Goal: Task Accomplishment & Management: Complete application form

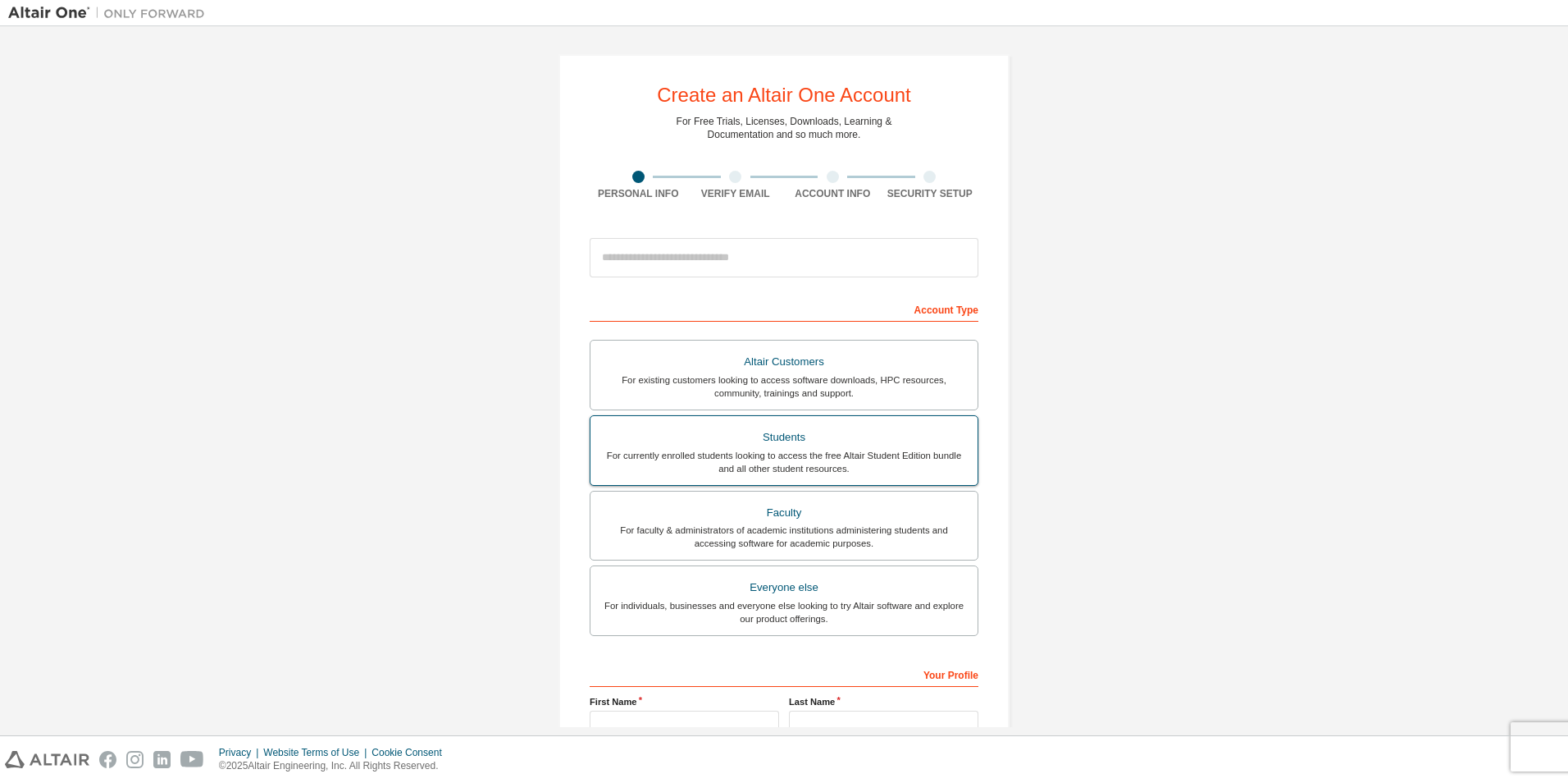
click at [795, 461] on div "For currently enrolled students looking to access the free Altair Student Editi…" at bounding box center [784, 461] width 367 height 26
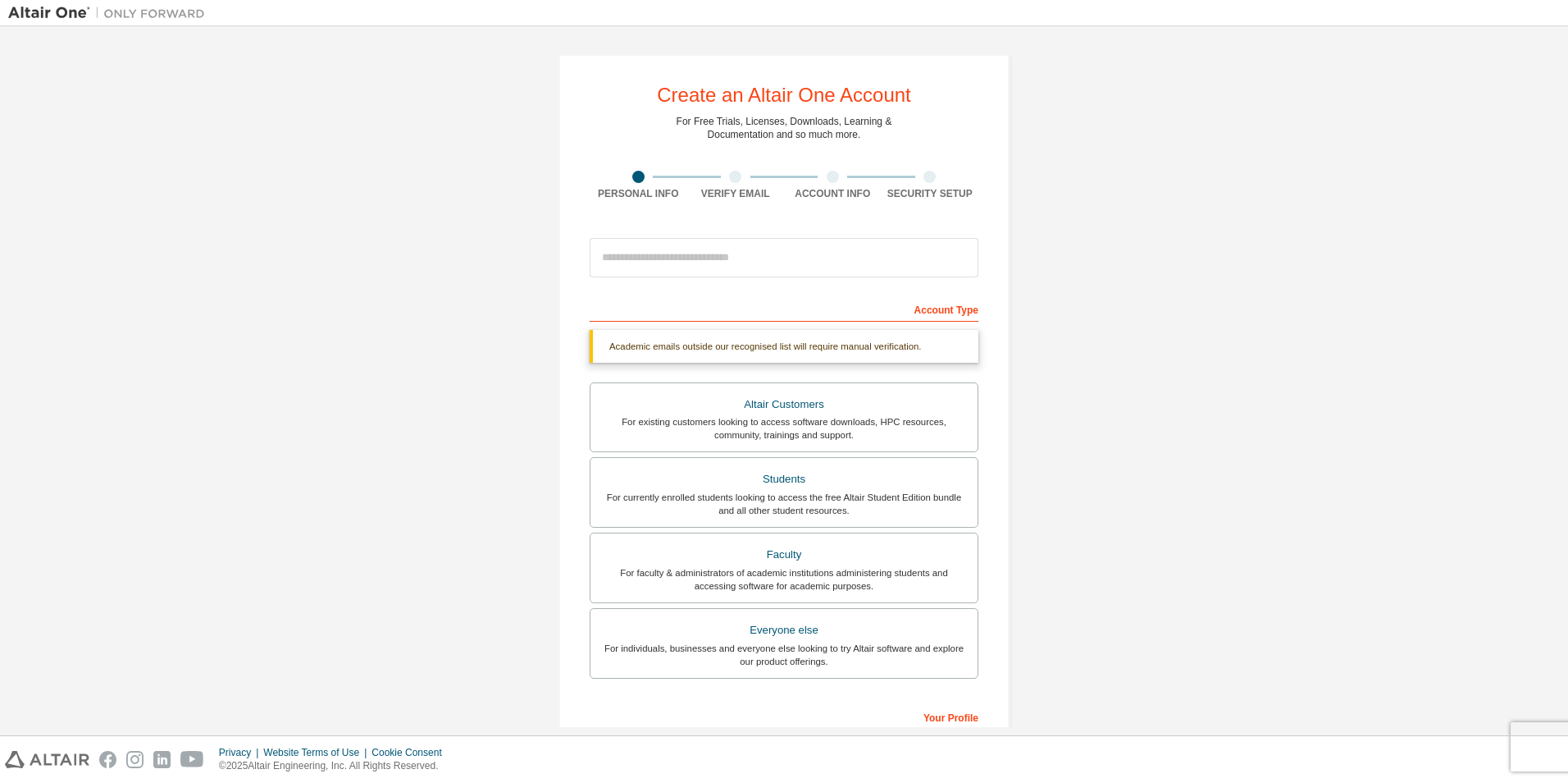
click at [373, 431] on div "Create an Altair One Account For Free Trials, Licenses, Downloads, Learning & D…" at bounding box center [784, 490] width 1552 height 911
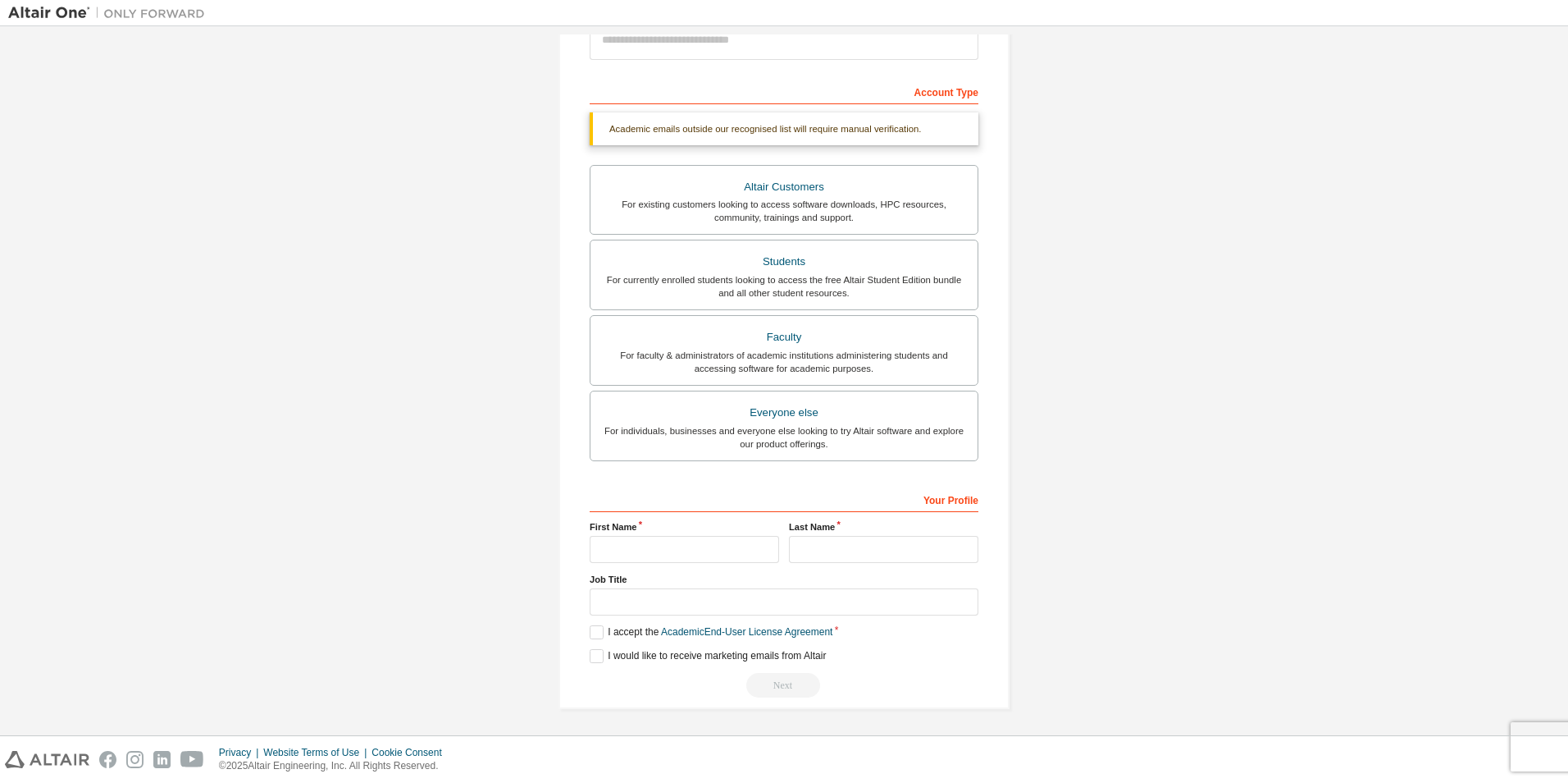
scroll to position [219, 0]
click at [679, 540] on input "text" at bounding box center [684, 547] width 190 height 27
click at [498, 597] on div "Create an Altair One Account For Free Trials, Licenses, Downloads, Learning & D…" at bounding box center [784, 271] width 1552 height 911
click at [753, 637] on label "I accept the Academic End-User License Agreement" at bounding box center [711, 630] width 243 height 14
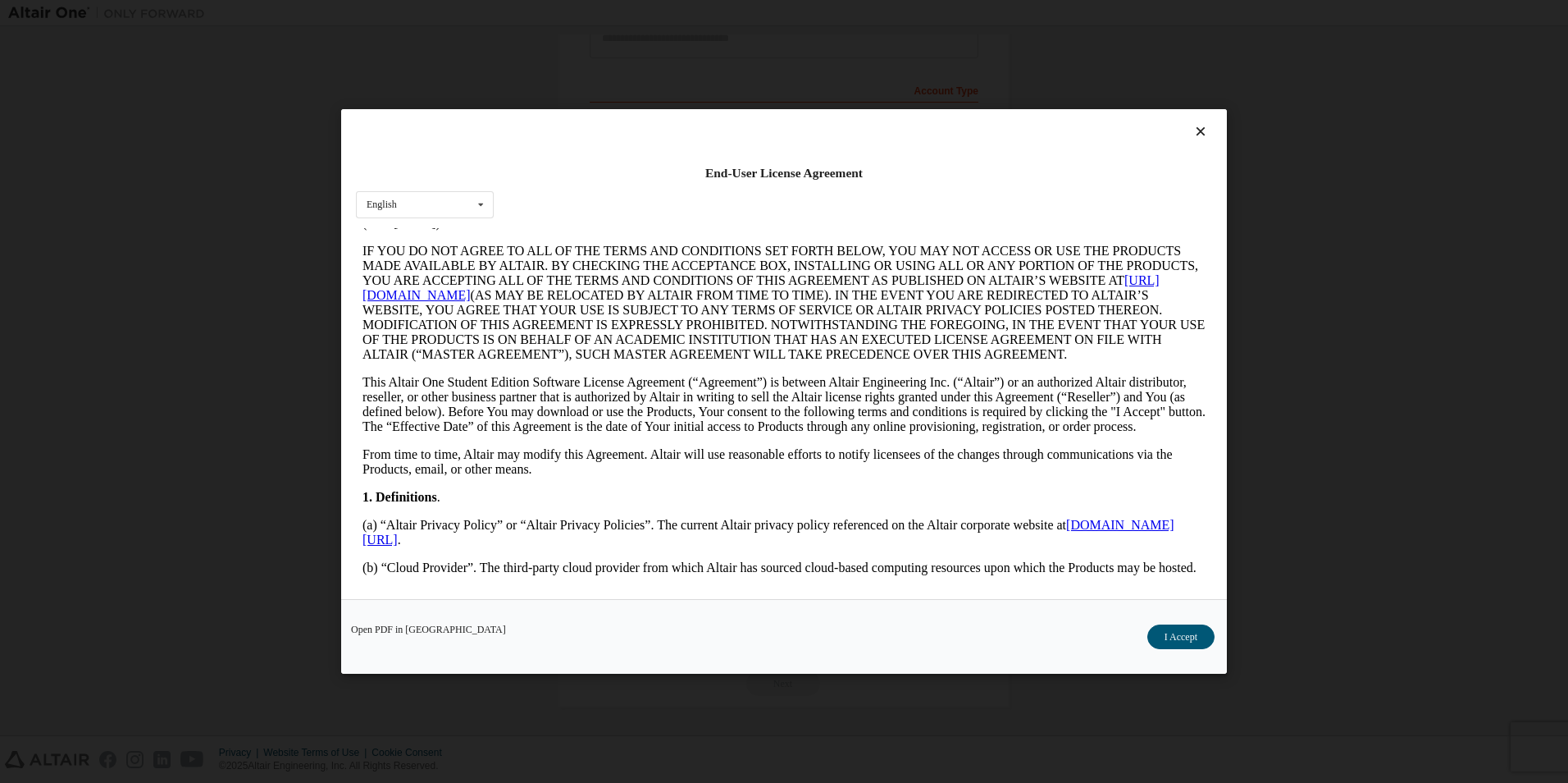
scroll to position [0, 0]
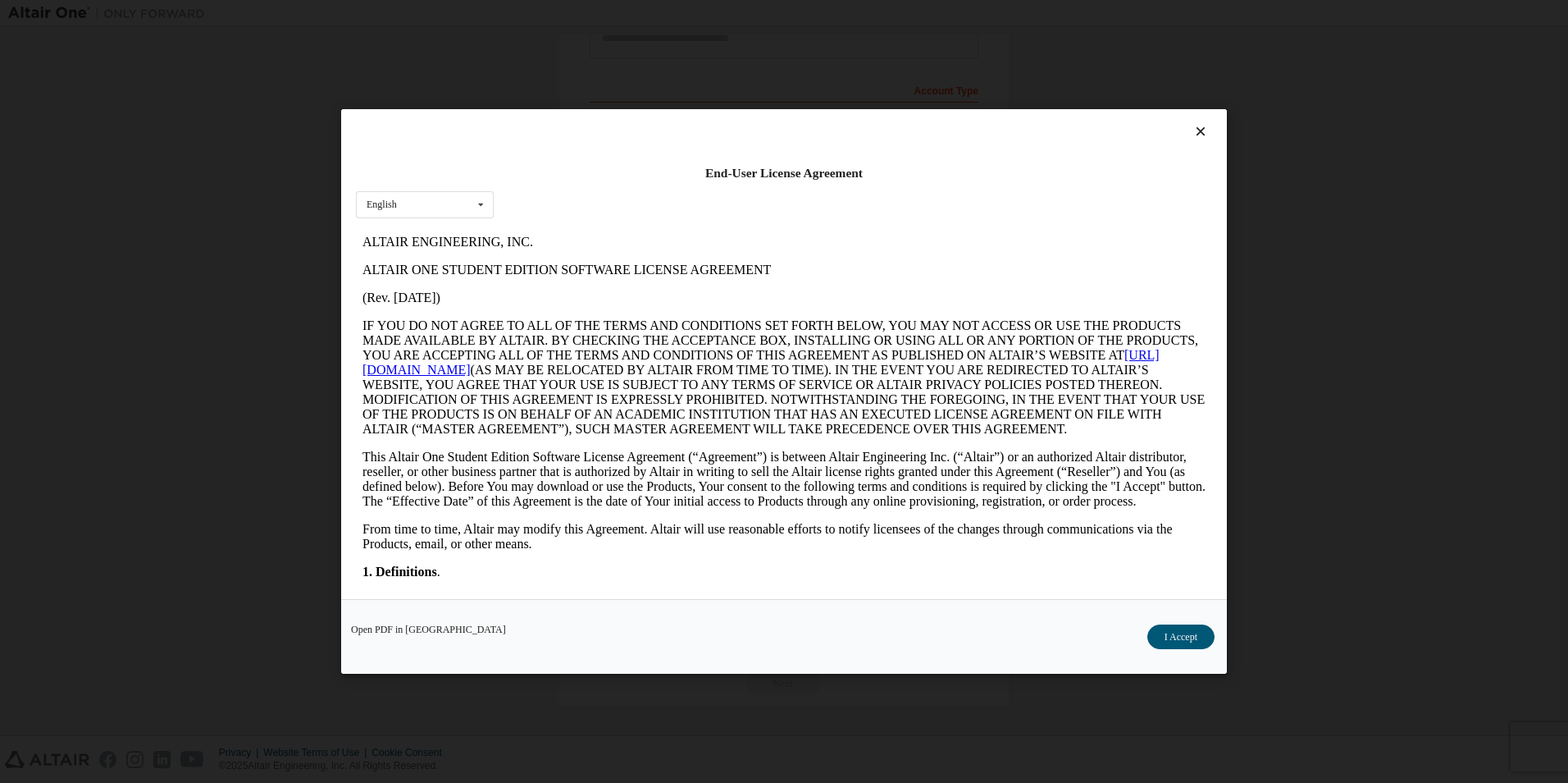
click at [288, 417] on div "End-User License Agreement English English Open PDF in [GEOGRAPHIC_DATA] I Acce…" at bounding box center [784, 392] width 1568 height 783
click at [1167, 636] on button "I Accept" at bounding box center [1181, 636] width 67 height 25
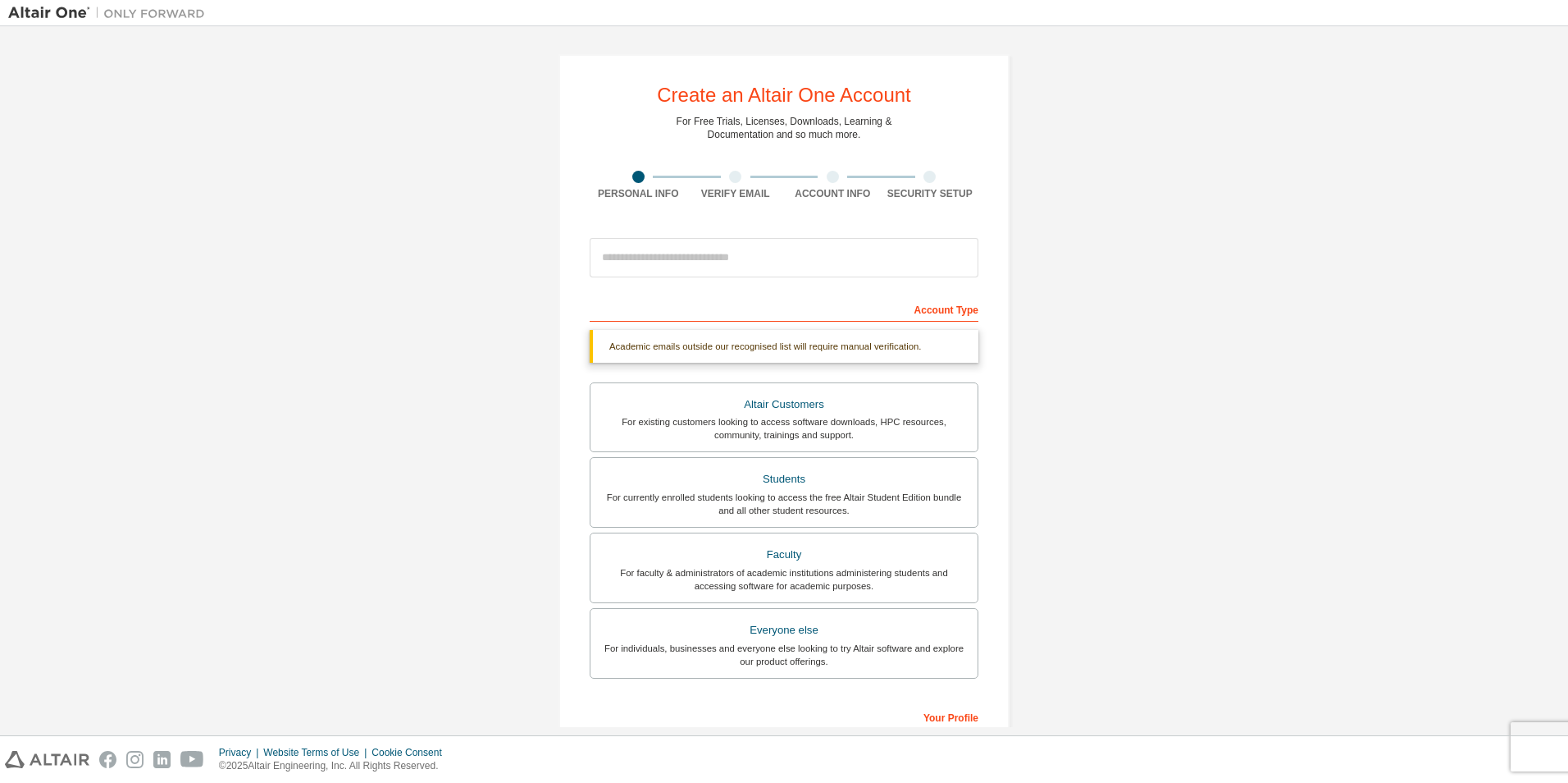
click at [433, 617] on div "Create an Altair One Account For Free Trials, Licenses, Downloads, Learning & D…" at bounding box center [784, 490] width 1552 height 911
click at [740, 570] on div "For faculty & administrators of academic institutions administering students an…" at bounding box center [784, 579] width 367 height 26
